Goal: Task Accomplishment & Management: Use online tool/utility

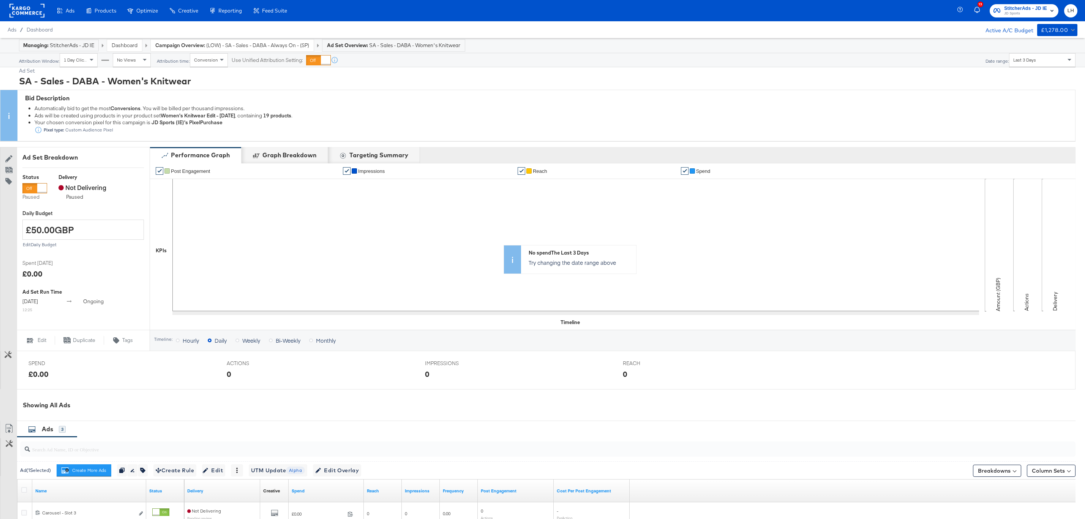
scroll to position [123, 0]
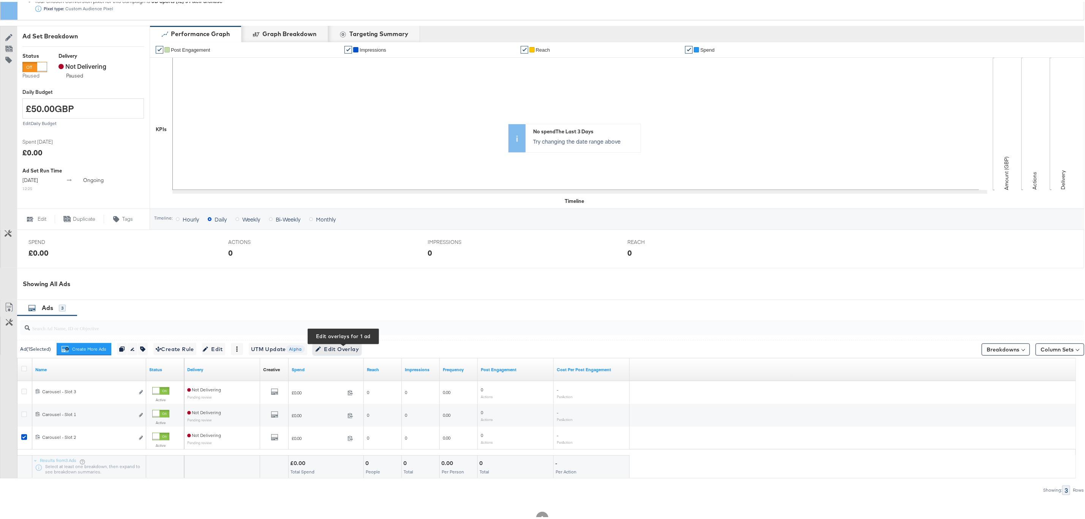
click at [338, 351] on span "Edit Overlay Edit overlays for 1 ad" at bounding box center [337, 347] width 44 height 9
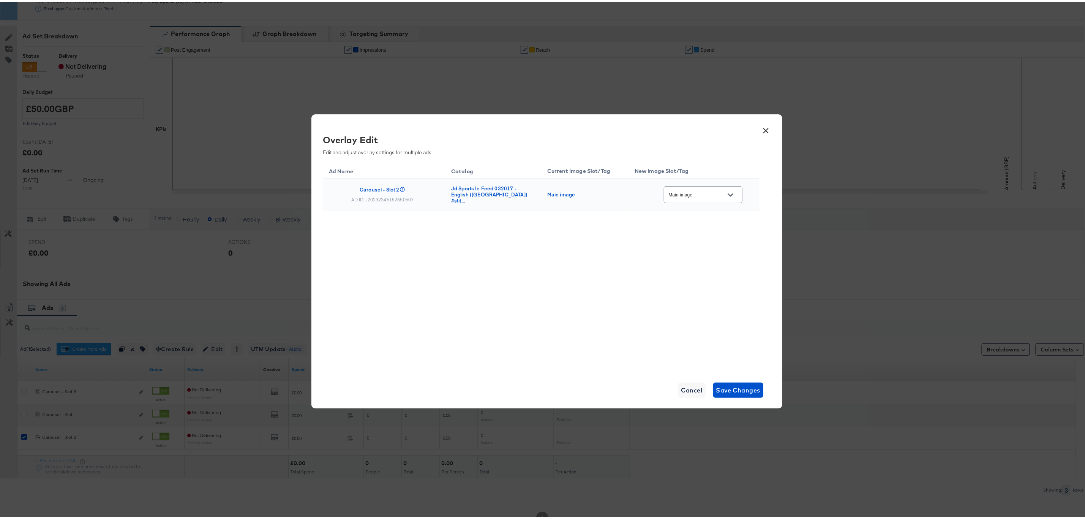
click at [688, 193] on input "Main image" at bounding box center [697, 193] width 60 height 9
click at [701, 254] on div "BAU_Multi2" at bounding box center [701, 250] width 51 height 8
type input "BAU_Multi2"
click at [731, 392] on span "Save Changes" at bounding box center [738, 388] width 44 height 11
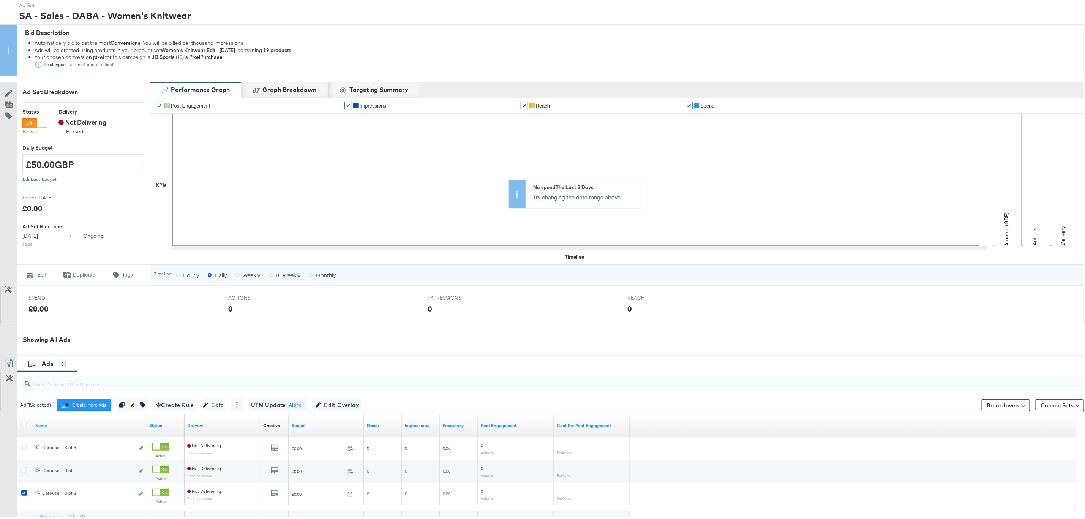
scroll to position [146, 0]
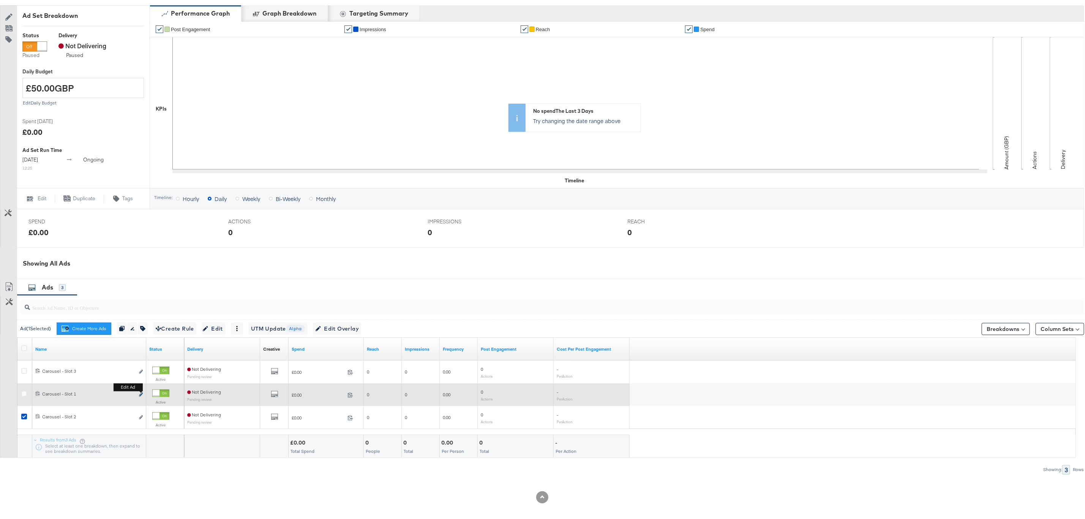
click at [141, 392] on icon "link" at bounding box center [141, 392] width 4 height 4
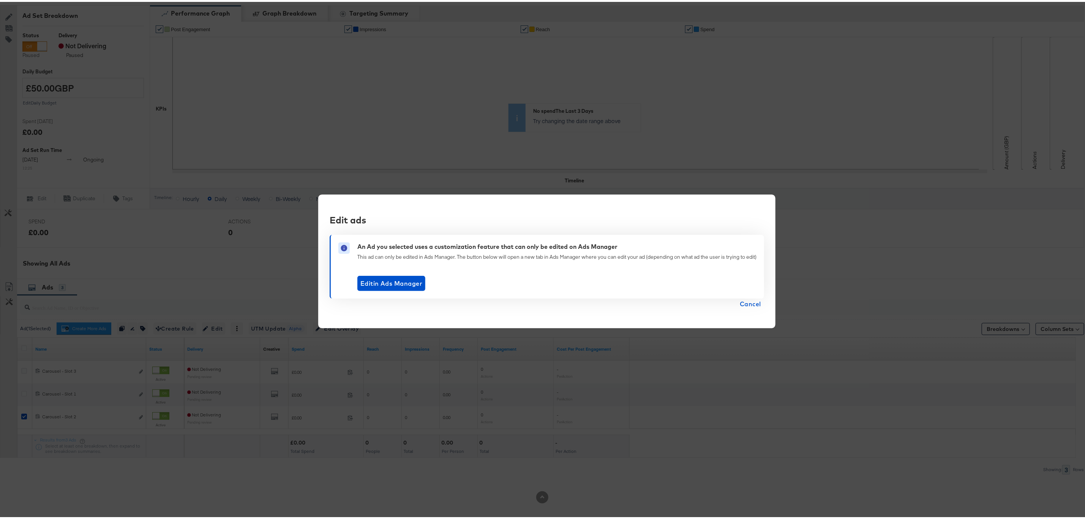
click at [745, 301] on span "Cancel" at bounding box center [750, 302] width 21 height 11
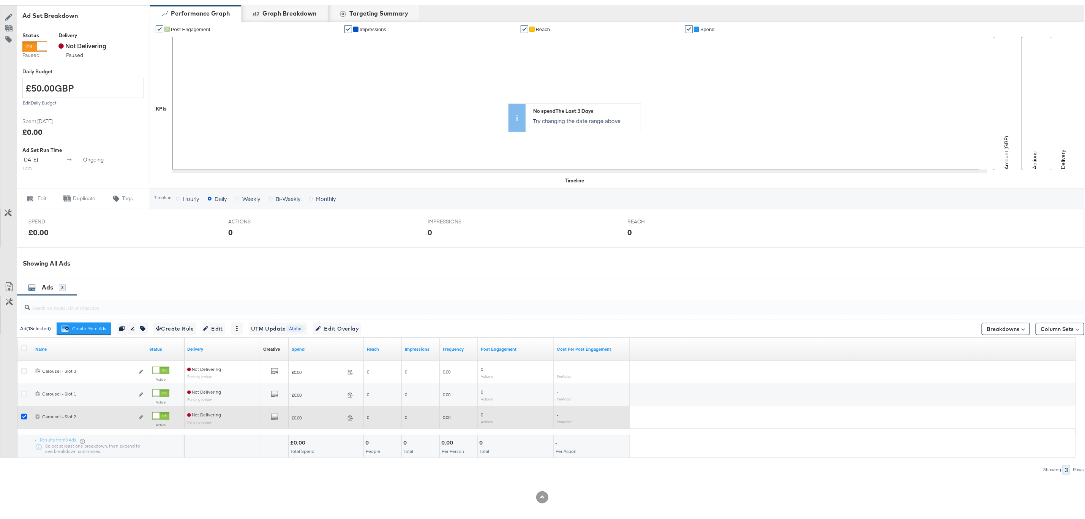
click at [23, 414] on icon at bounding box center [24, 415] width 6 height 6
click at [0, 0] on input "checkbox" at bounding box center [0, 0] width 0 height 0
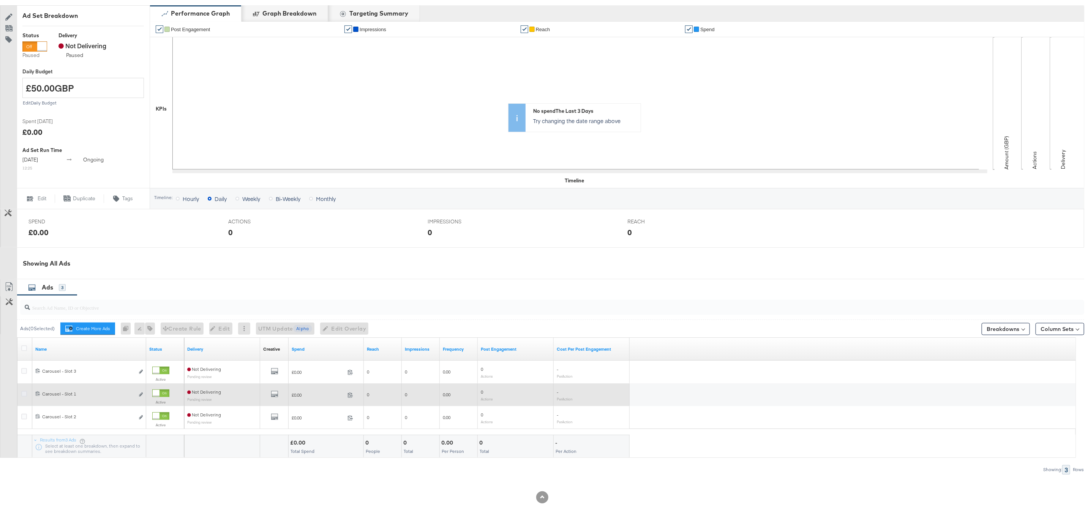
click at [22, 391] on icon at bounding box center [24, 392] width 6 height 6
click at [0, 0] on input "checkbox" at bounding box center [0, 0] width 0 height 0
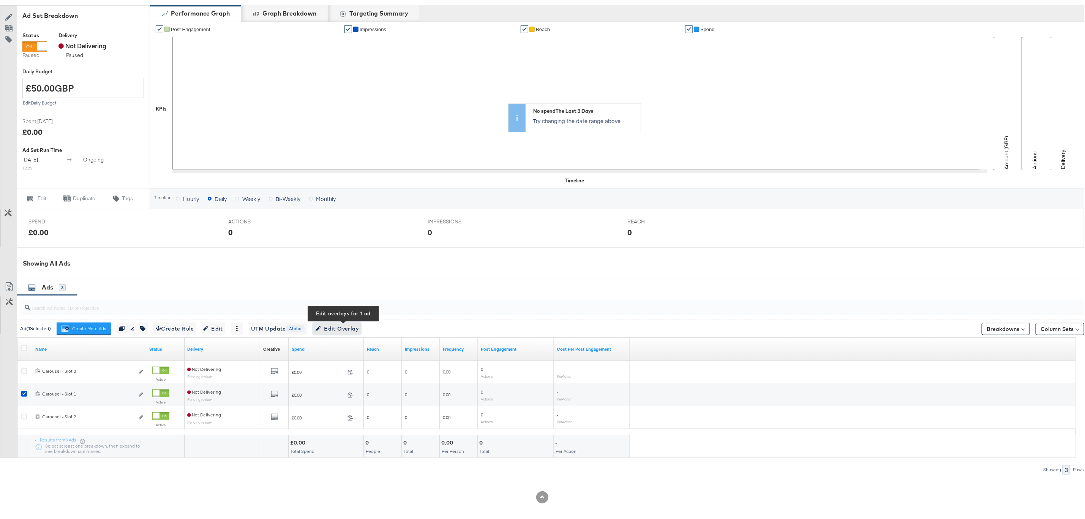
click at [351, 326] on span "Edit Overlay Edit overlays for 1 ad" at bounding box center [337, 326] width 44 height 9
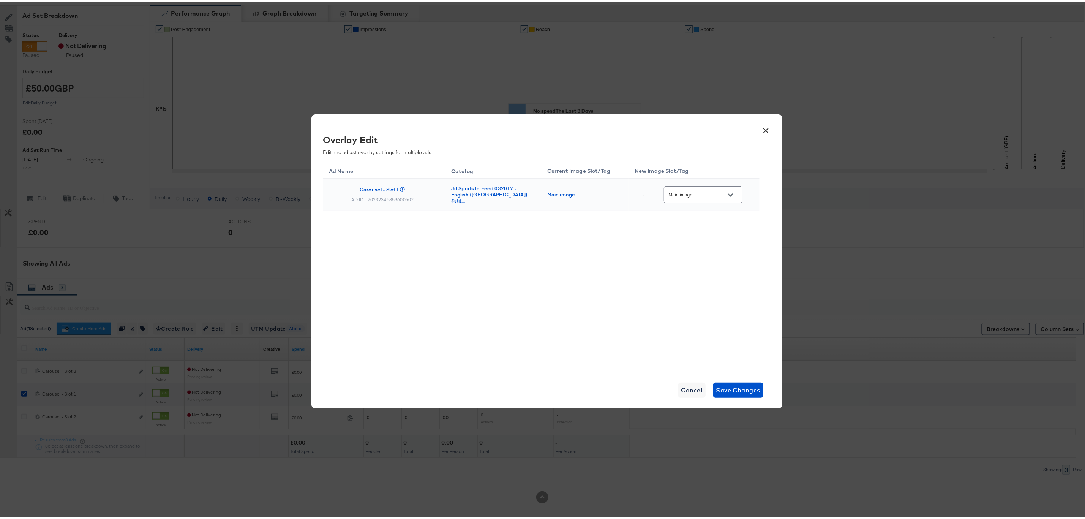
click at [702, 199] on div "Main image" at bounding box center [703, 192] width 79 height 17
click at [698, 198] on div "Main image" at bounding box center [703, 192] width 79 height 17
click at [727, 194] on button "Open" at bounding box center [730, 192] width 11 height 11
click at [686, 240] on div "BAU_Single" at bounding box center [701, 236] width 51 height 8
type input "BAU_Single"
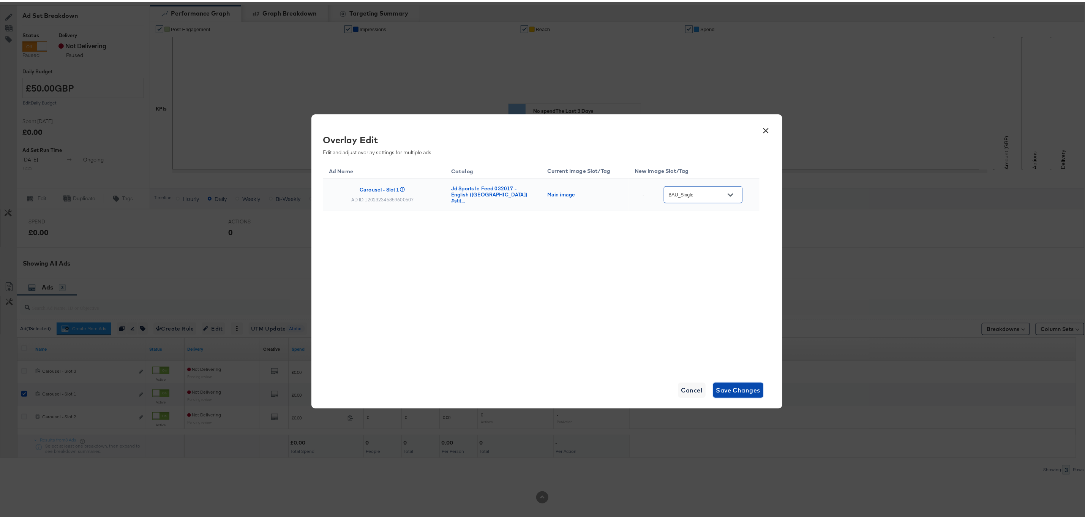
click at [723, 389] on span "Save Changes" at bounding box center [738, 388] width 44 height 11
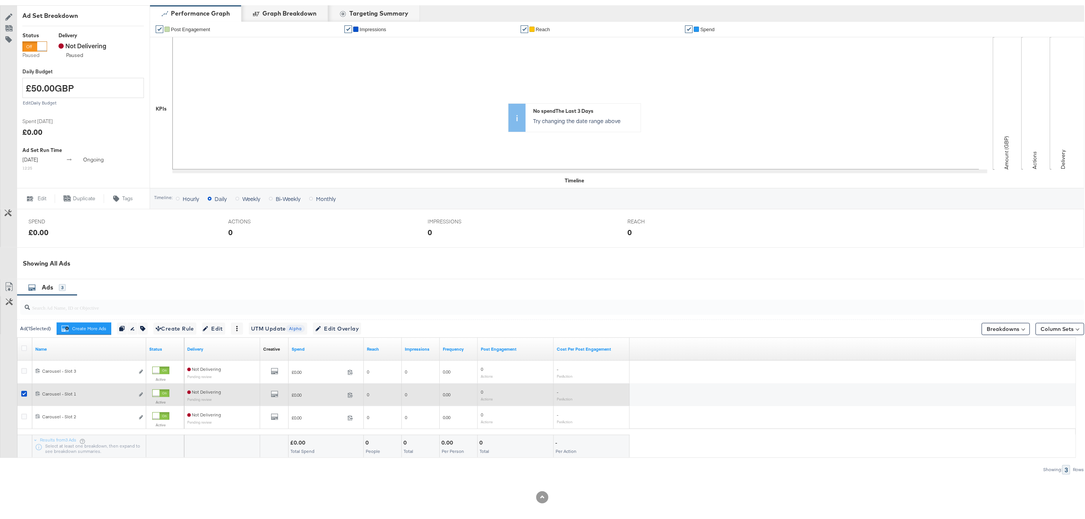
click at [19, 390] on div at bounding box center [25, 393] width 14 height 14
click at [22, 392] on icon at bounding box center [24, 392] width 6 height 6
click at [0, 0] on input "checkbox" at bounding box center [0, 0] width 0 height 0
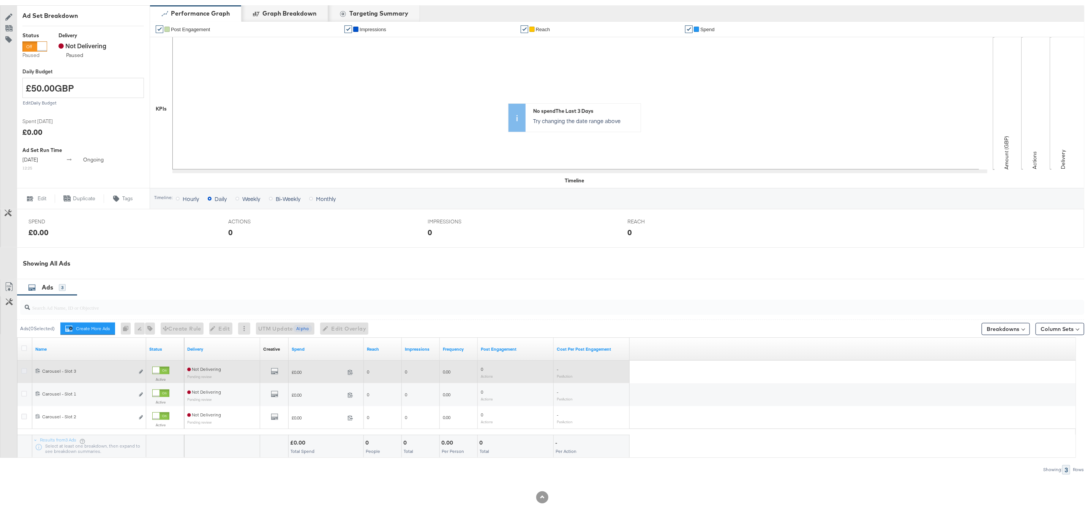
click at [23, 370] on icon at bounding box center [24, 369] width 6 height 6
click at [0, 0] on input "checkbox" at bounding box center [0, 0] width 0 height 0
click at [139, 369] on icon "link" at bounding box center [141, 370] width 4 height 4
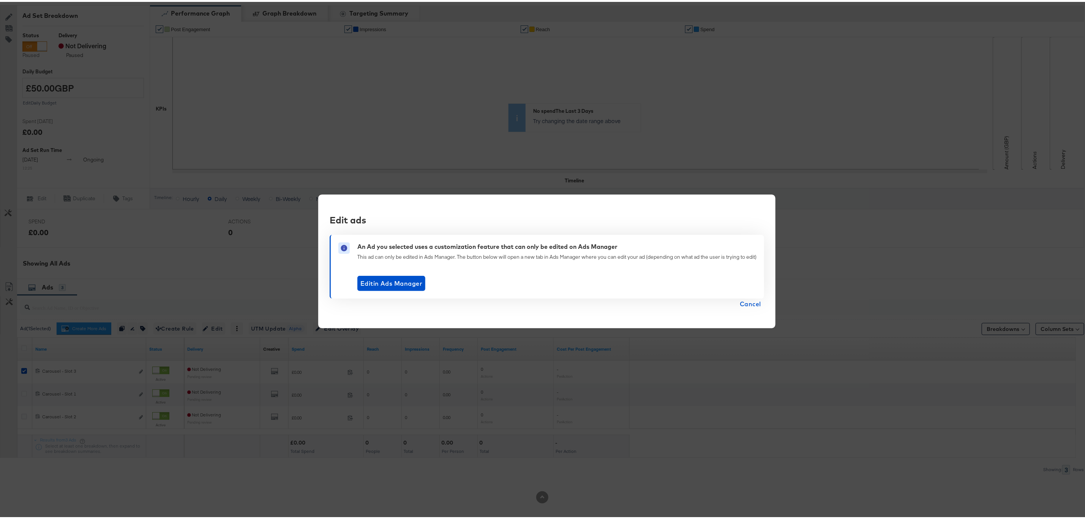
click at [757, 301] on span "Cancel" at bounding box center [750, 302] width 21 height 11
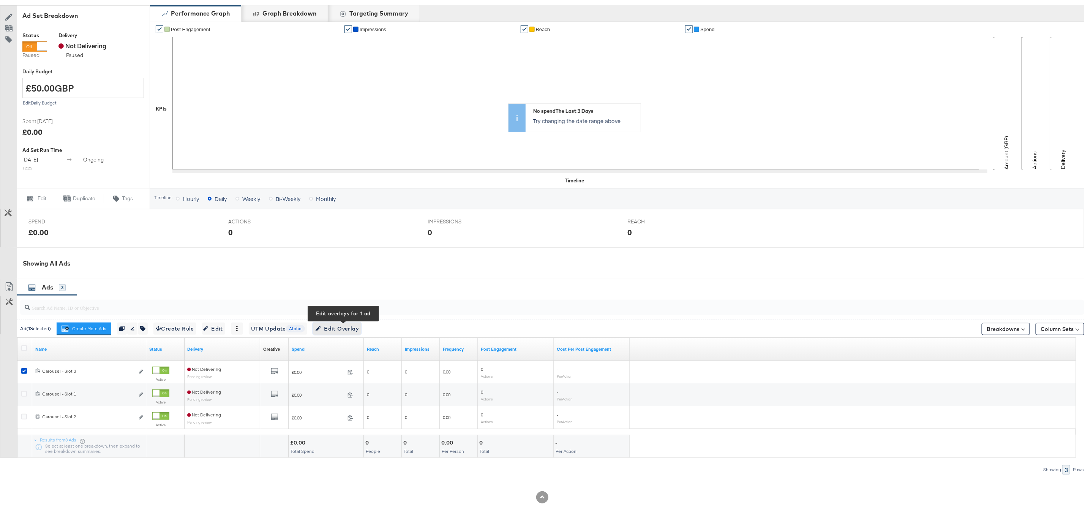
click at [347, 326] on span "Edit Overlay Edit overlays for 1 ad" at bounding box center [337, 326] width 44 height 9
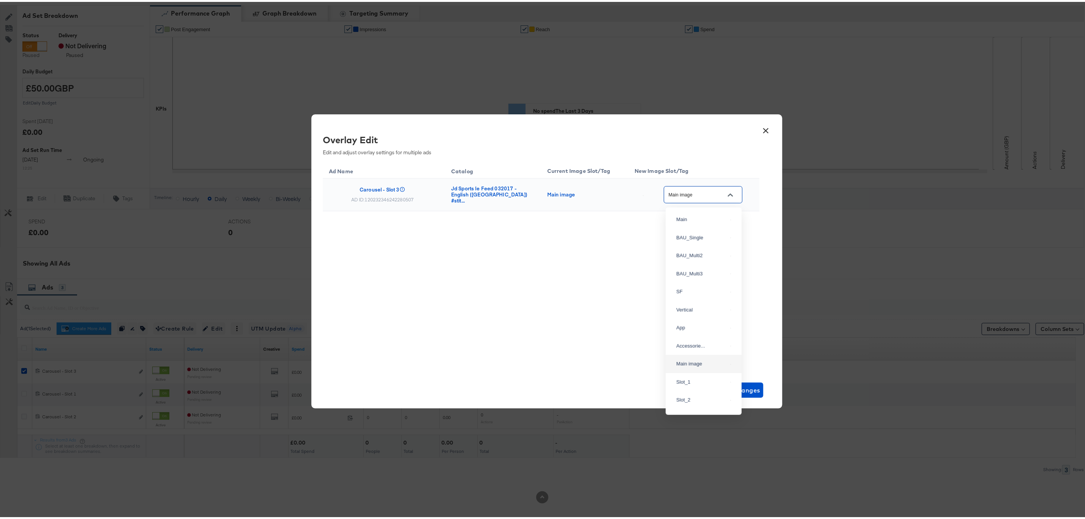
click at [720, 191] on input "Main image" at bounding box center [697, 193] width 60 height 9
click at [703, 277] on div "BAU_Multi3" at bounding box center [704, 271] width 64 height 14
type input "BAU_Multi3"
click at [735, 382] on button "Save Changes" at bounding box center [738, 388] width 51 height 15
